Goal: Task Accomplishment & Management: Use online tool/utility

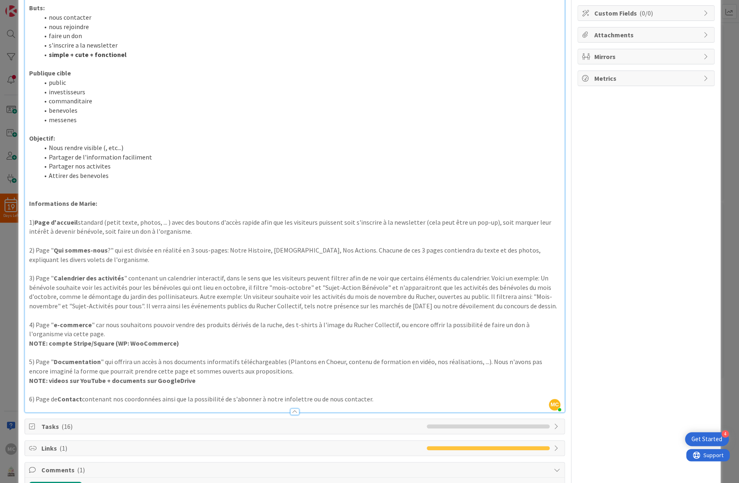
scroll to position [147, 0]
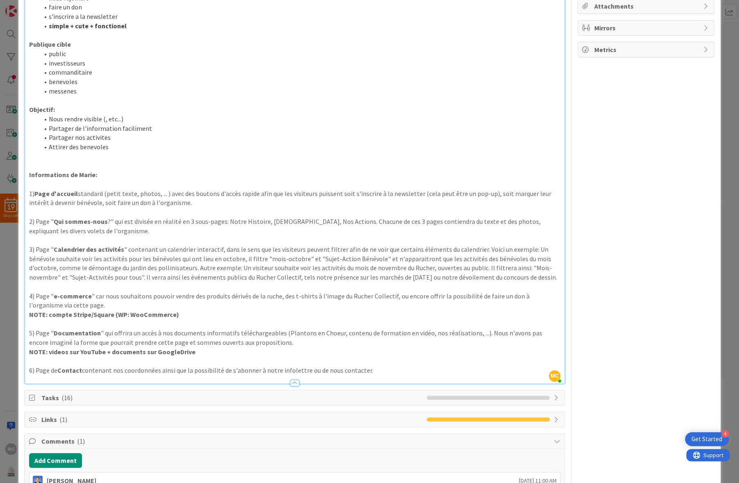
drag, startPoint x: 29, startPoint y: 100, endPoint x: 379, endPoint y: 372, distance: 443.1
click at [379, 372] on div "Mission donner aux gens l'envie d'agir envers la biodiversite Buts: nous contac…" at bounding box center [294, 164] width 539 height 438
copy div "Loremip dolors ame cons a'elits d'eius tempor in utlaboreetdo Magn: aliq enimad…"
click at [236, 87] on li "messenes" at bounding box center [299, 90] width 521 height 9
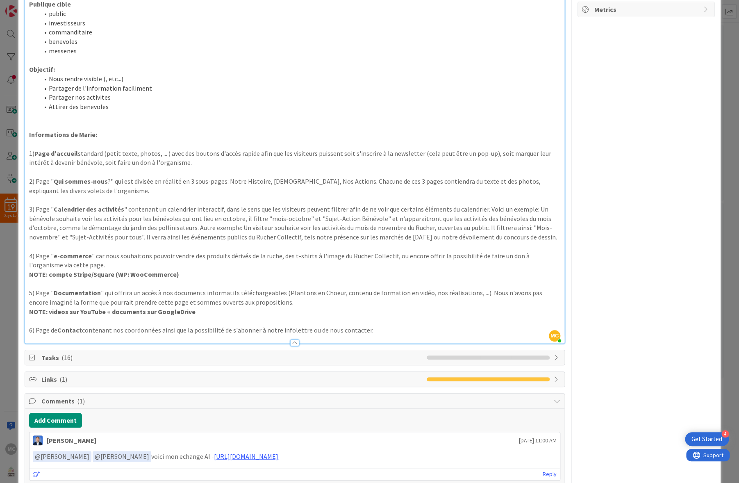
scroll to position [231, 0]
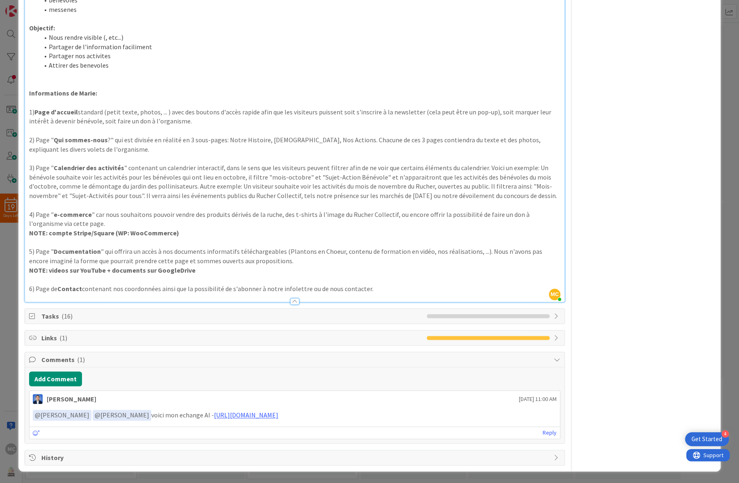
click at [135, 311] on span "Tasks ( 16 )" at bounding box center [231, 316] width 381 height 10
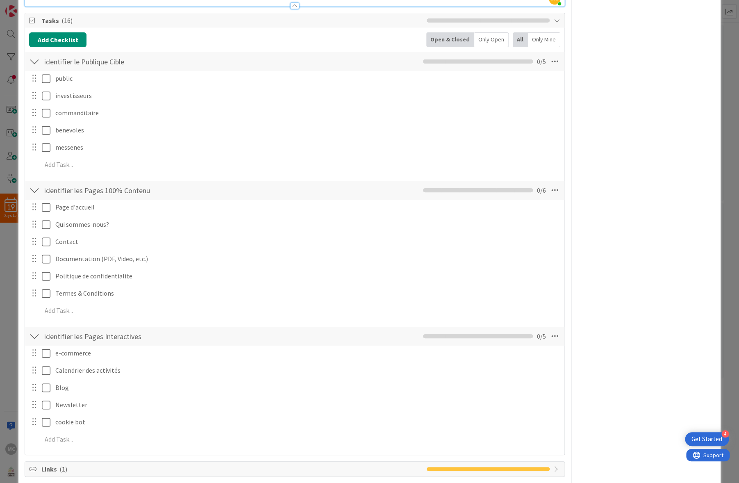
scroll to position [658, 0]
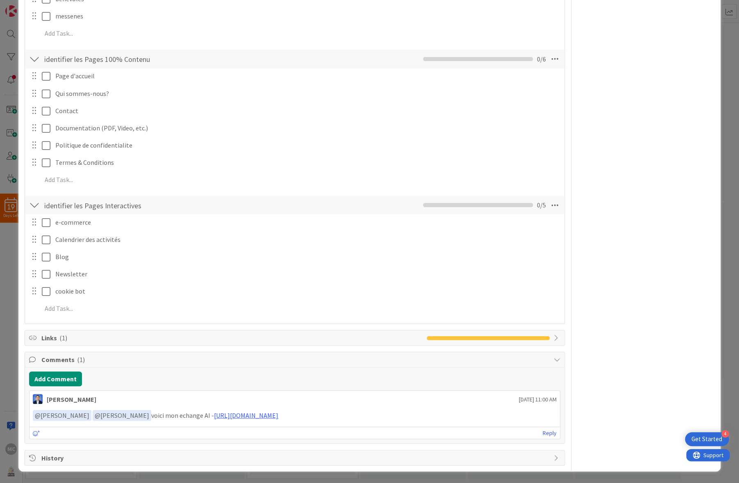
click at [95, 336] on span "Links ( 1 )" at bounding box center [231, 338] width 381 height 10
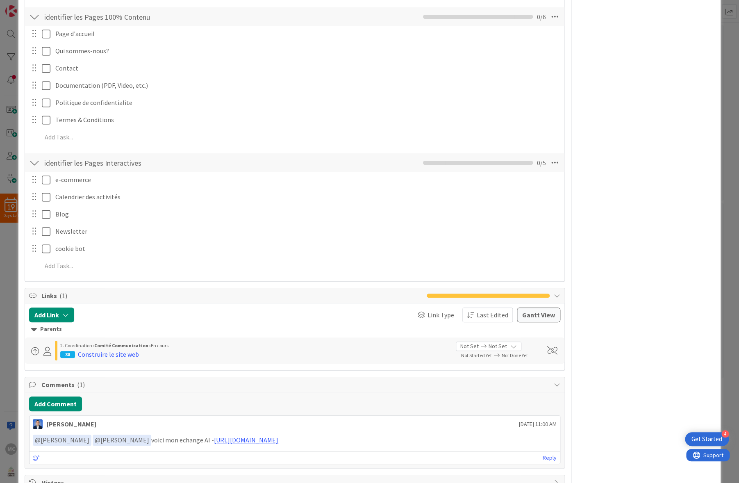
scroll to position [725, 0]
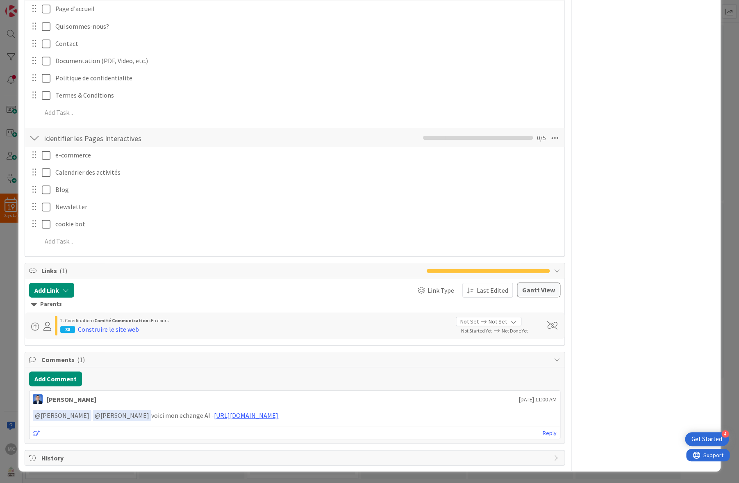
click at [34, 304] on icon at bounding box center [34, 304] width 6 height 9
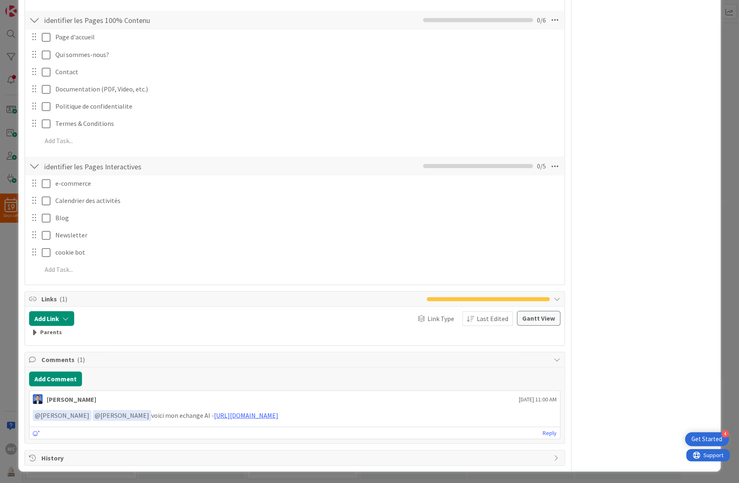
scroll to position [697, 0]
click at [66, 315] on icon "button" at bounding box center [65, 318] width 7 height 7
click at [178, 298] on span "Links ( 1 )" at bounding box center [231, 299] width 381 height 10
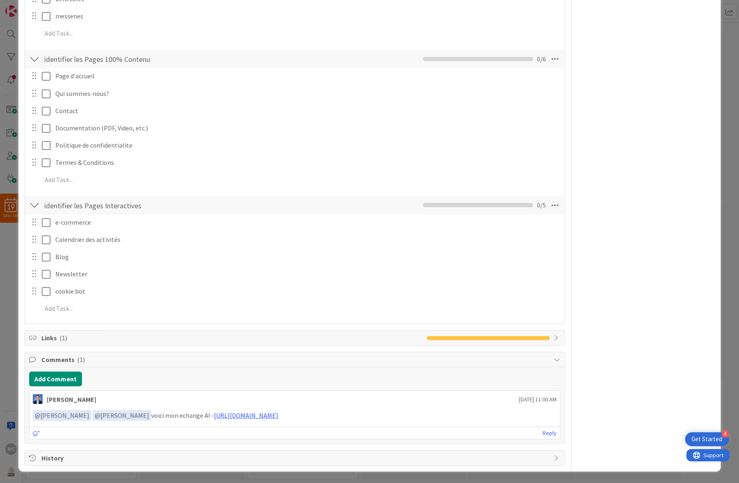
scroll to position [658, 0]
click at [104, 333] on span "Links ( 1 )" at bounding box center [231, 338] width 381 height 10
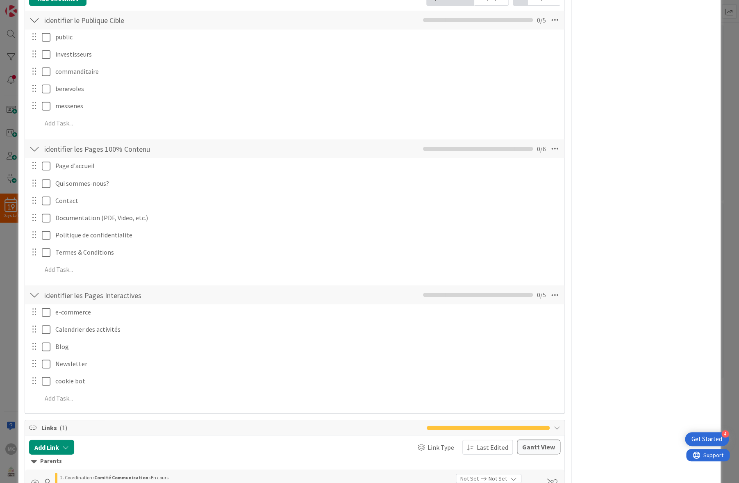
scroll to position [549, 0]
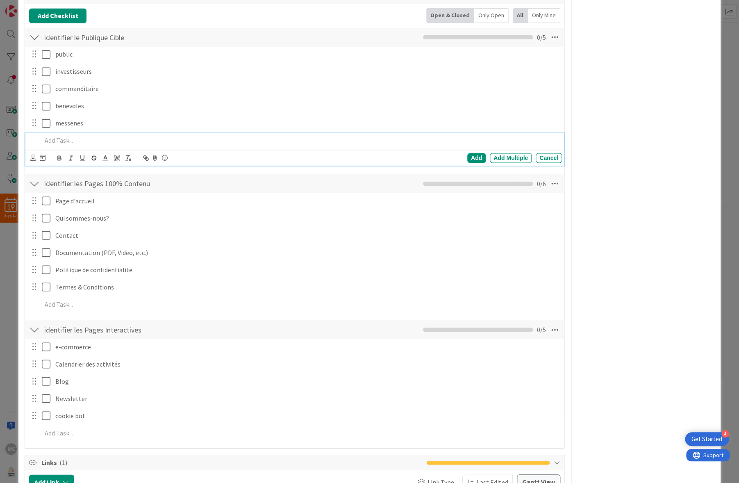
click at [63, 143] on p at bounding box center [300, 140] width 517 height 9
click at [470, 158] on div "Add" at bounding box center [476, 158] width 18 height 10
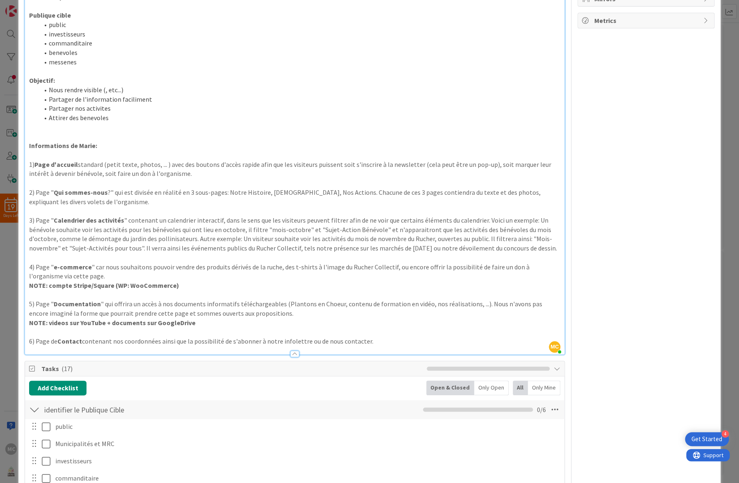
scroll to position [0, 0]
